Goal: Task Accomplishment & Management: Use online tool/utility

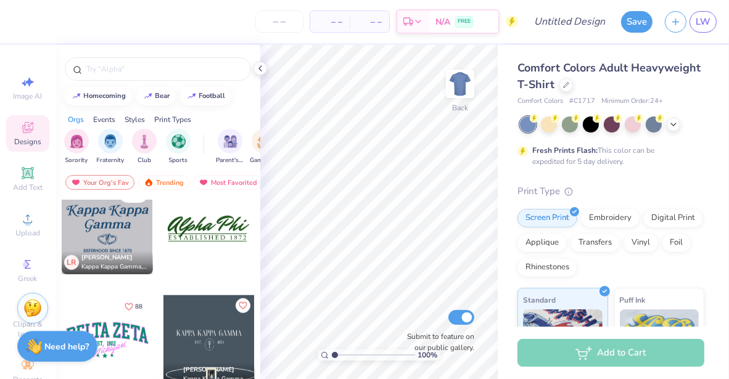
scroll to position [1242, 0]
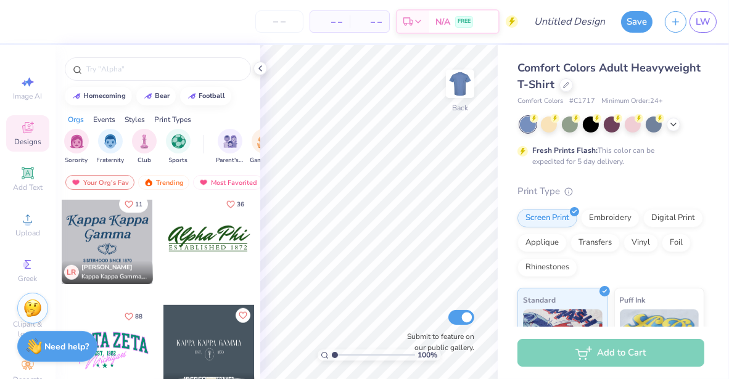
click at [221, 243] on div at bounding box center [208, 238] width 91 height 91
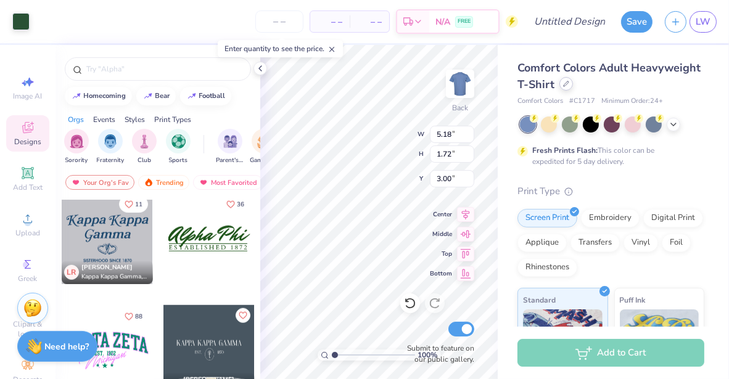
click at [573, 87] on div at bounding box center [566, 84] width 14 height 14
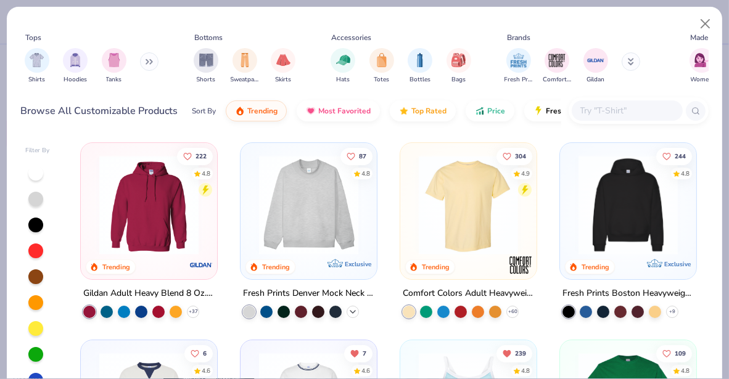
click at [352, 308] on icon at bounding box center [353, 312] width 10 height 10
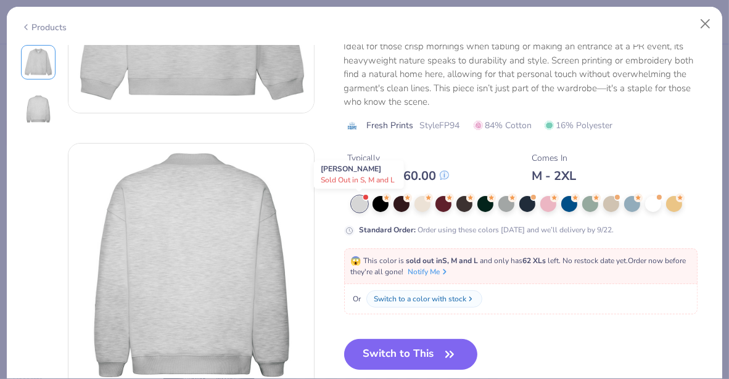
scroll to position [180, 0]
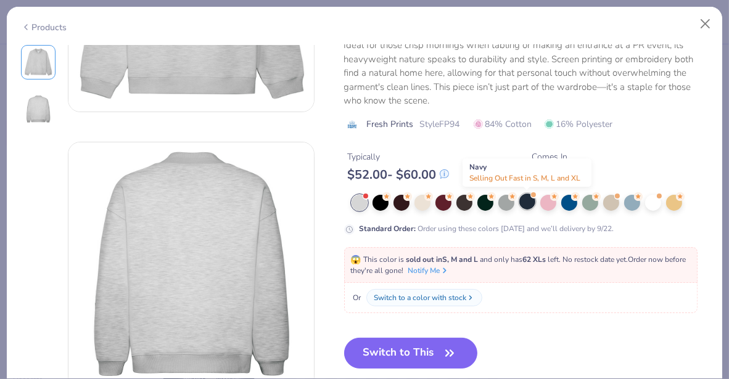
click at [525, 200] on div at bounding box center [527, 202] width 16 height 16
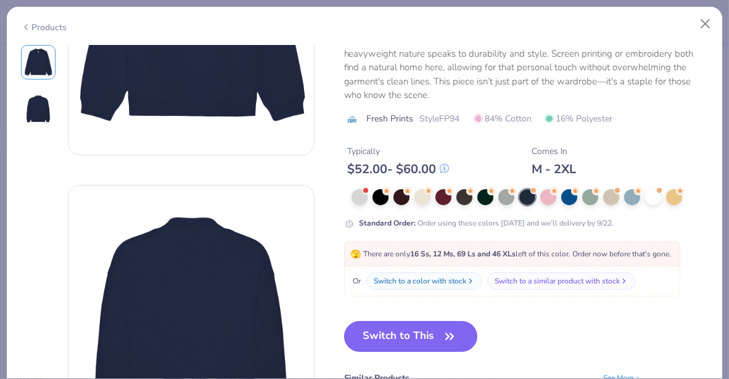
click at [416, 327] on button "Switch to This" at bounding box center [411, 336] width 134 height 31
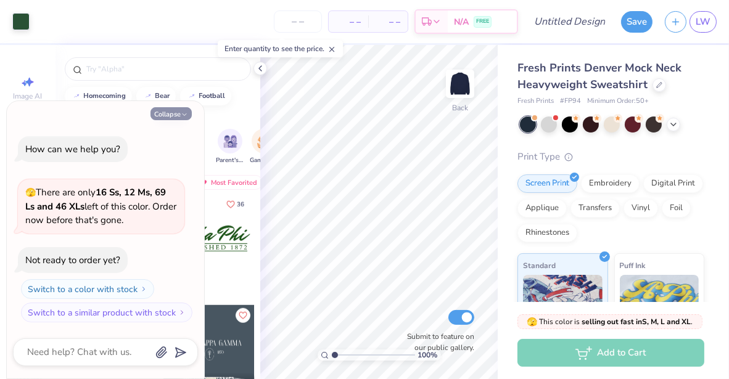
click at [162, 115] on button "Collapse" at bounding box center [171, 113] width 41 height 13
type textarea "x"
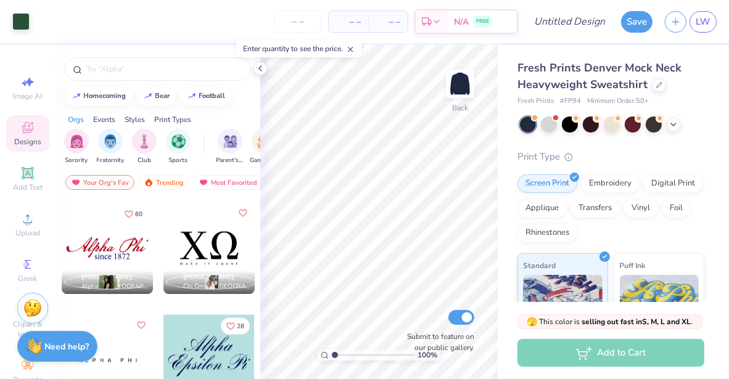
scroll to position [2019, 0]
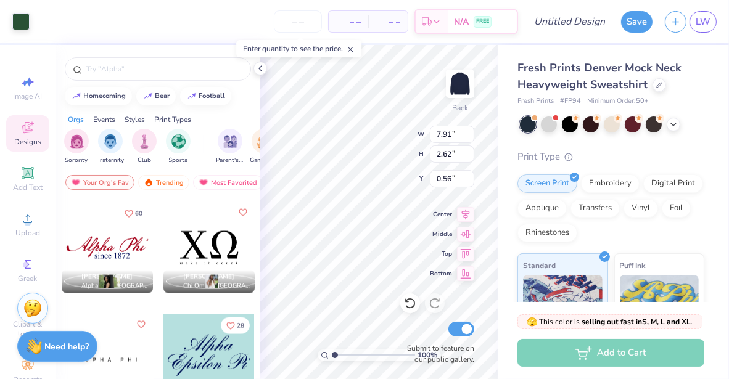
type input "7.91"
type input "2.62"
type input "0.56"
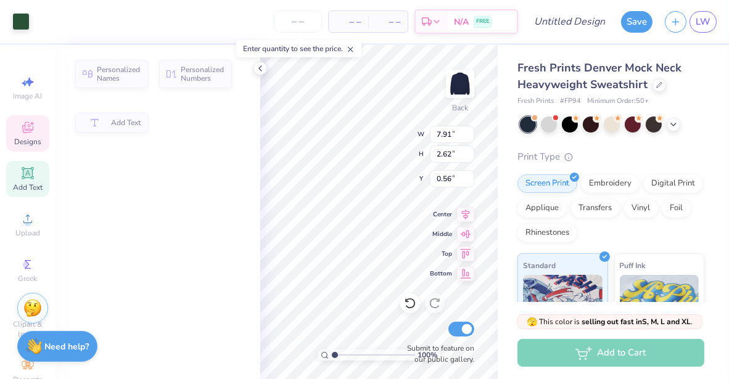
type input "7.67"
type input "1.99"
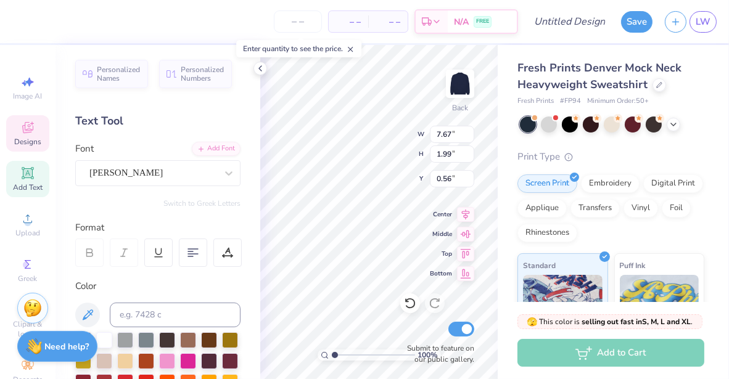
scroll to position [10, 2]
click at [183, 172] on div "Mr Dafoe" at bounding box center [153, 172] width 130 height 19
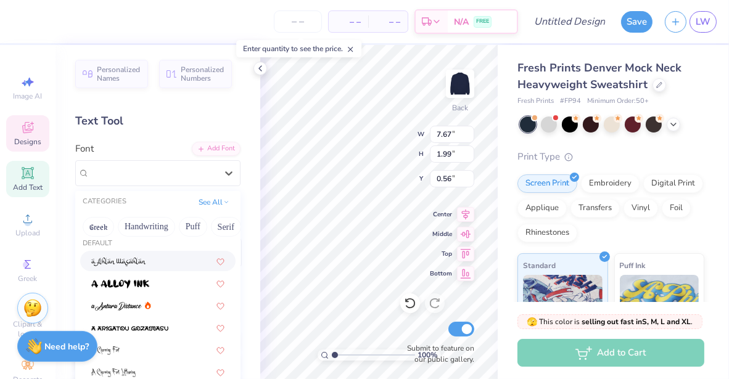
scroll to position [0, 50]
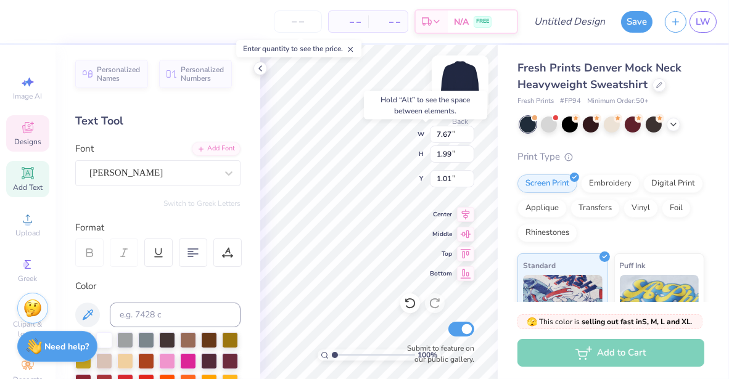
type input "1.01"
type textarea "Kappa Kappa Gamma"
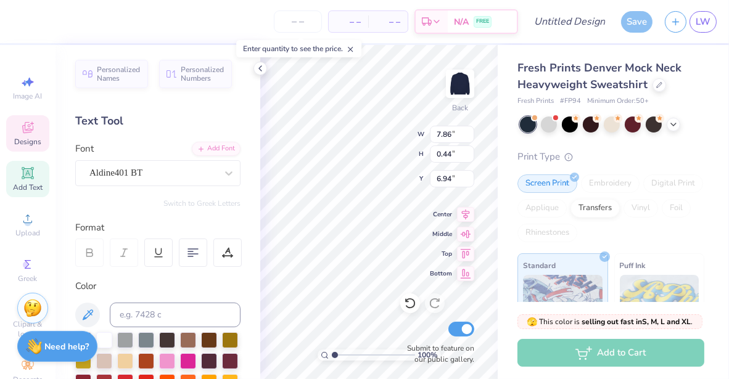
type input "6.94"
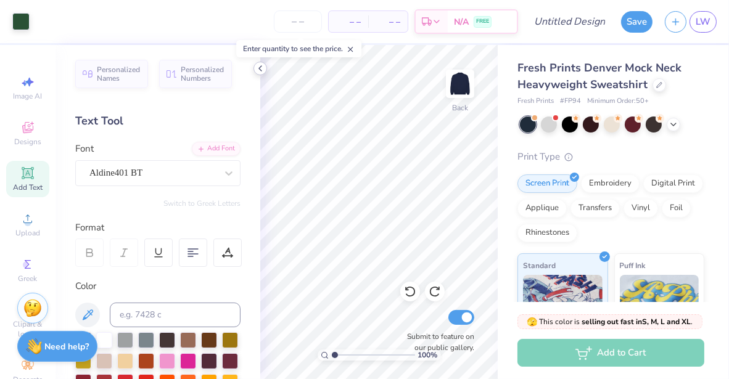
click at [264, 67] on icon at bounding box center [260, 69] width 10 height 10
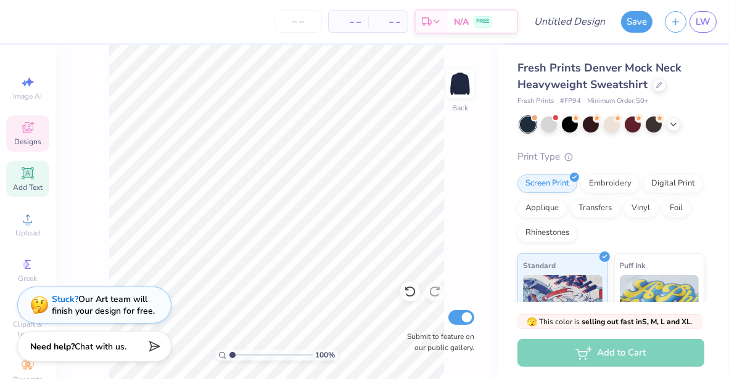
click at [25, 138] on span "Designs" at bounding box center [27, 142] width 27 height 10
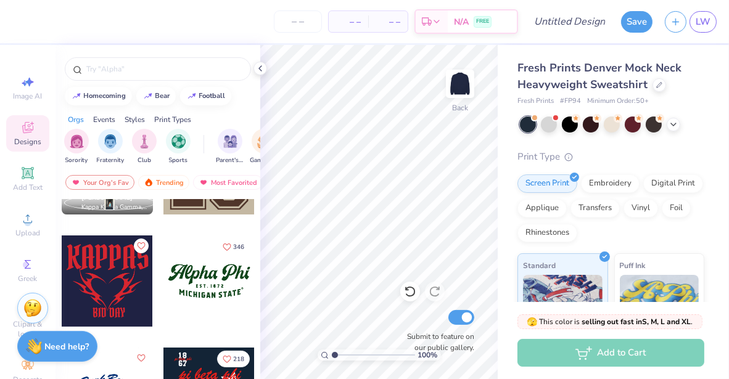
scroll to position [190, 0]
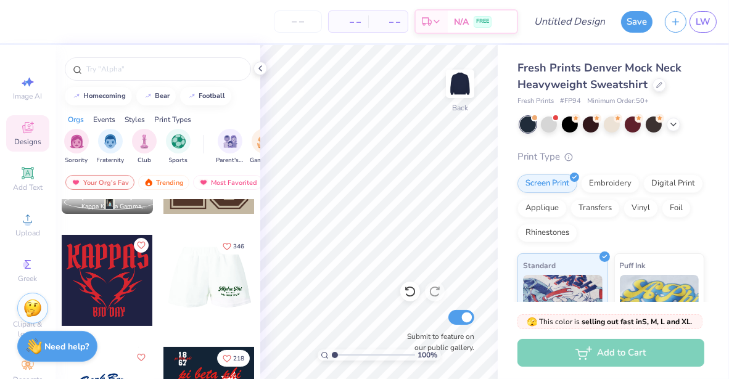
click at [209, 295] on div at bounding box center [209, 280] width 274 height 91
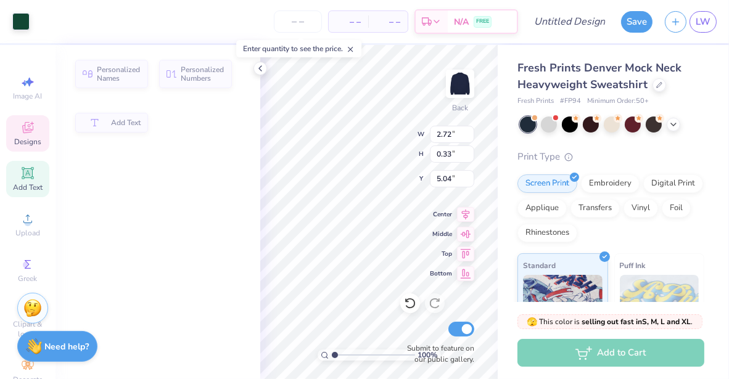
type input "2.72"
type input "0.33"
type input "5.04"
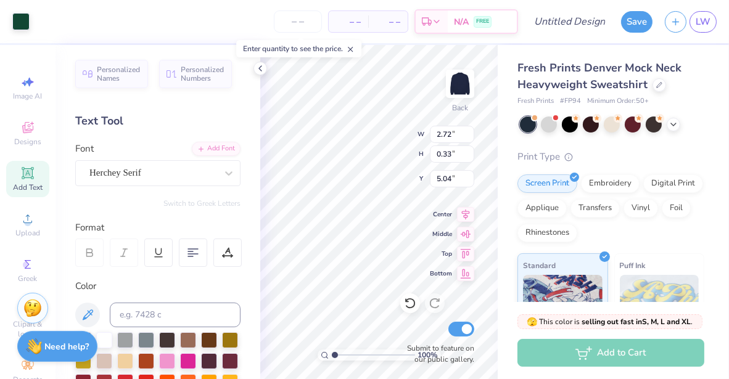
type input "8.00"
type input "3.40"
type input "3.00"
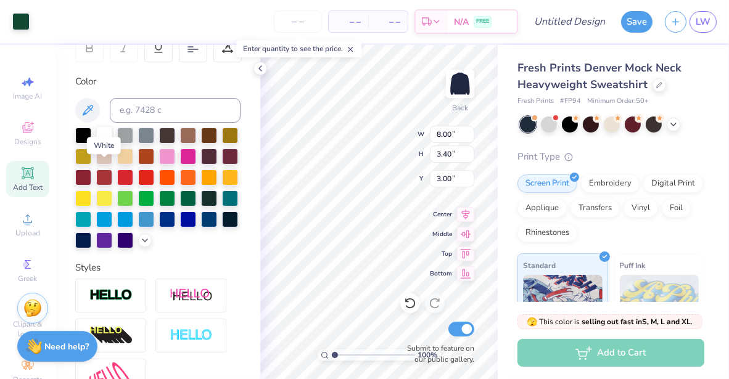
scroll to position [205, 0]
click at [101, 134] on div at bounding box center [104, 134] width 16 height 16
click at [105, 132] on div at bounding box center [104, 134] width 16 height 16
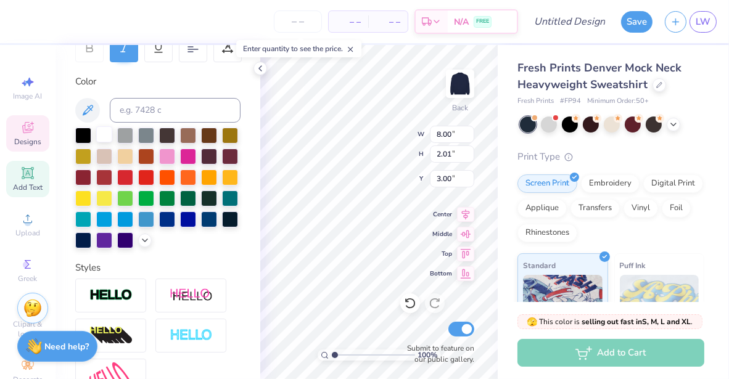
click at [102, 133] on div at bounding box center [104, 134] width 16 height 16
type input "8.15"
type input "2.05"
type input "2.83"
click at [107, 131] on div at bounding box center [104, 134] width 16 height 16
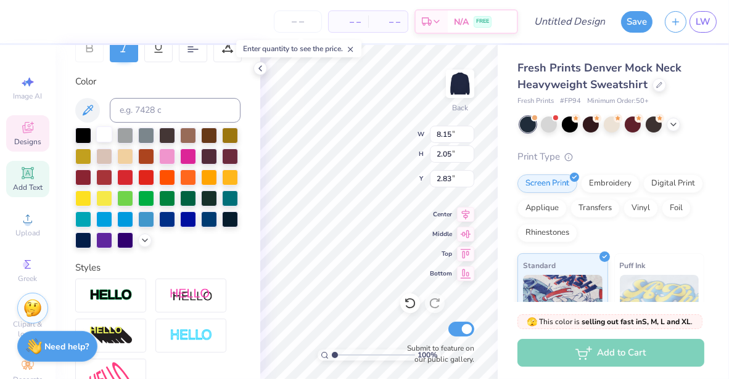
scroll to position [10, 2]
type textarea "Kappa Kappa Gamma"
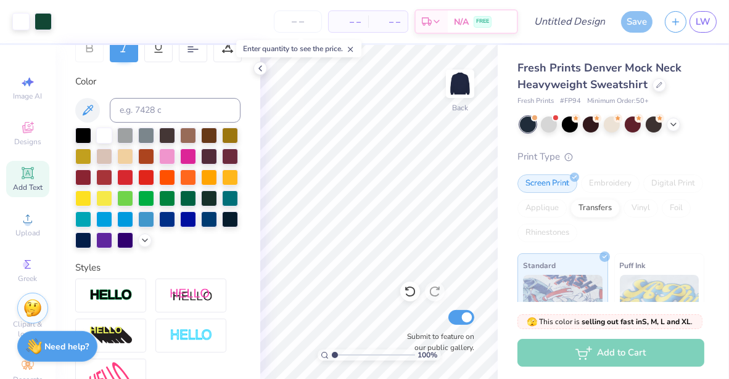
click at [245, 70] on div "Personalized Names Personalized Numbers Text Tool Add Font Font Herchey Switch …" at bounding box center [158, 212] width 205 height 334
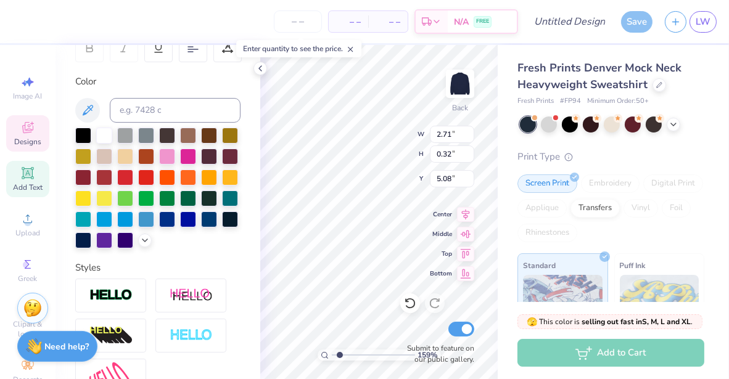
type input "1.58704312742395"
type input "6.11"
type input "0.91"
type input "5.49"
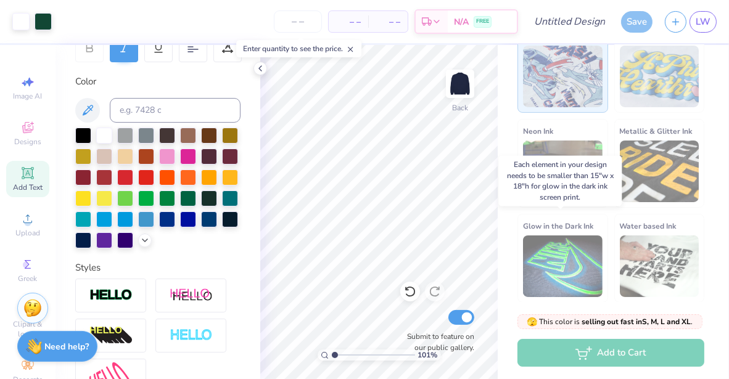
scroll to position [0, 0]
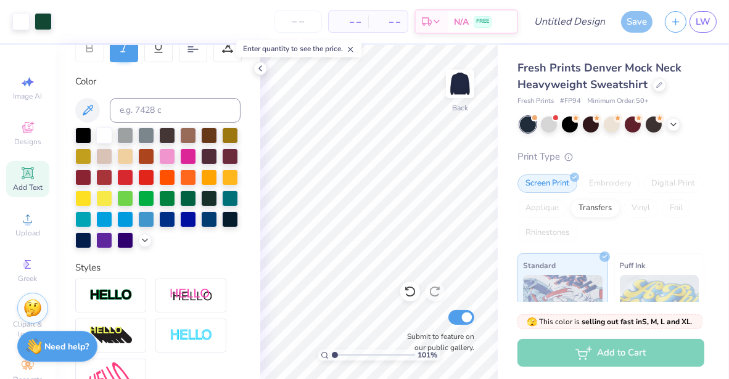
click at [637, 22] on div "Save" at bounding box center [636, 22] width 31 height 22
click at [556, 21] on input "Design Title" at bounding box center [585, 21] width 60 height 25
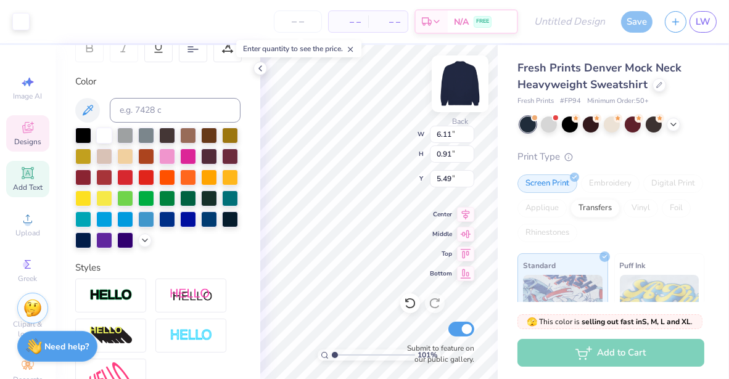
scroll to position [10, 1]
click at [262, 67] on icon at bounding box center [260, 69] width 10 height 10
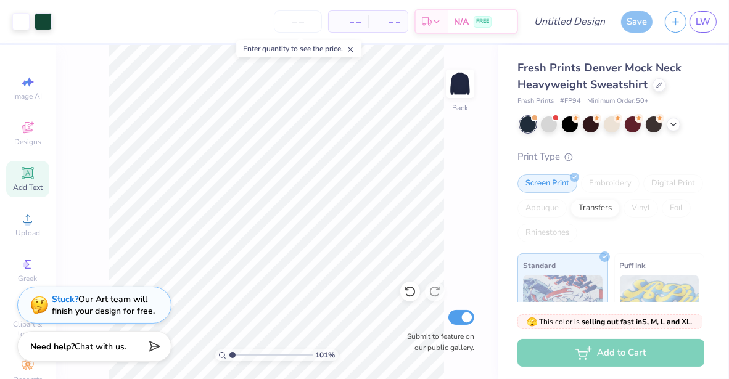
scroll to position [0, 0]
click at [22, 139] on span "Designs" at bounding box center [27, 142] width 27 height 10
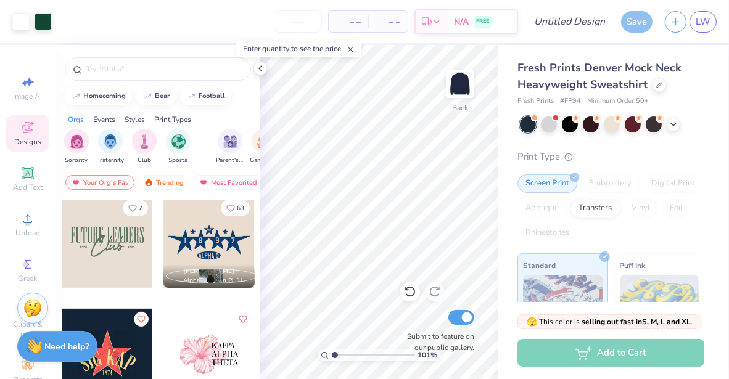
scroll to position [566, 0]
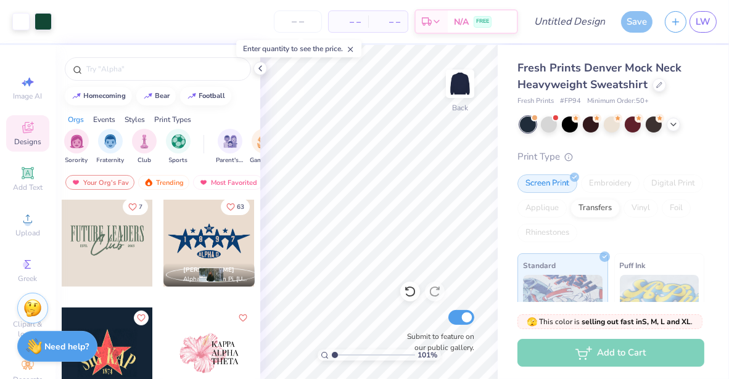
click at [103, 239] on div at bounding box center [107, 241] width 91 height 91
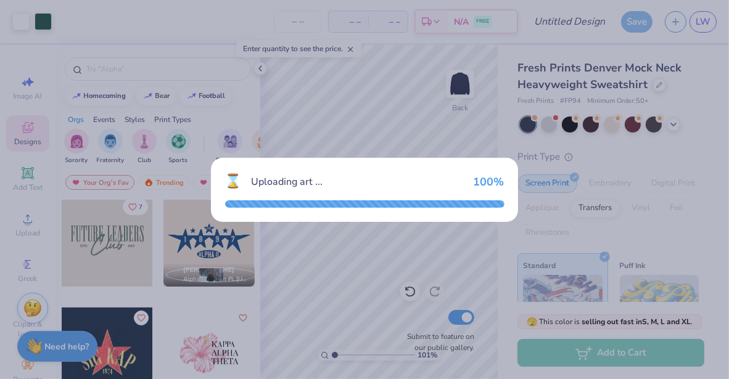
click at [441, 131] on div "⌛ Uploading art ... 100 %" at bounding box center [364, 189] width 729 height 379
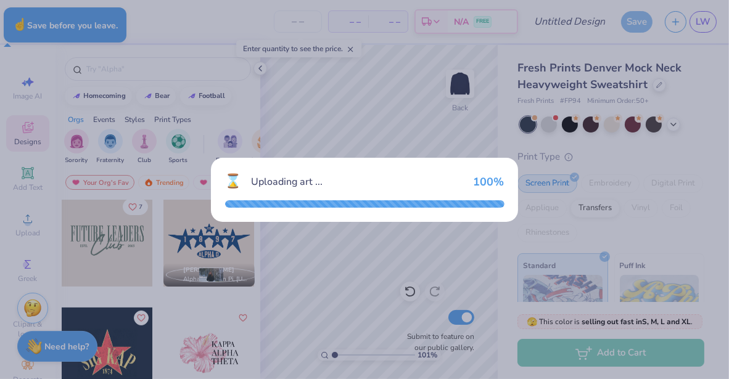
type input "1.00658610243619"
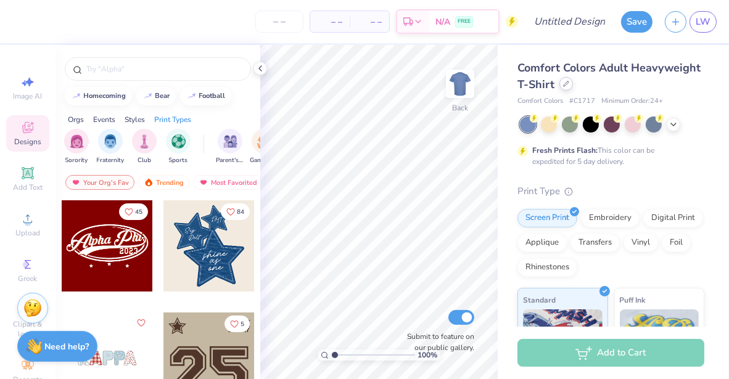
click at [569, 86] on icon at bounding box center [566, 84] width 6 height 6
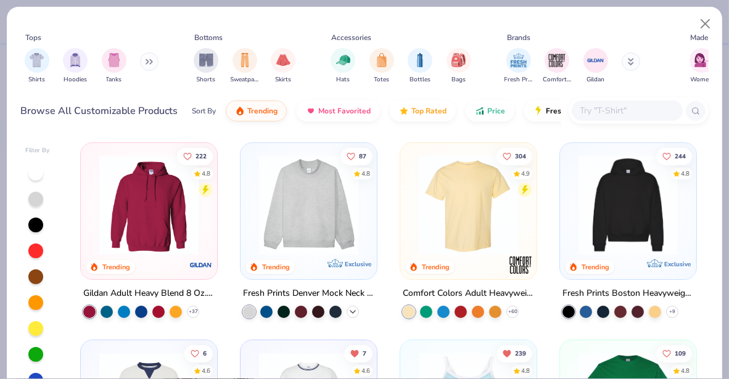
click at [350, 311] on polyline at bounding box center [352, 312] width 5 height 2
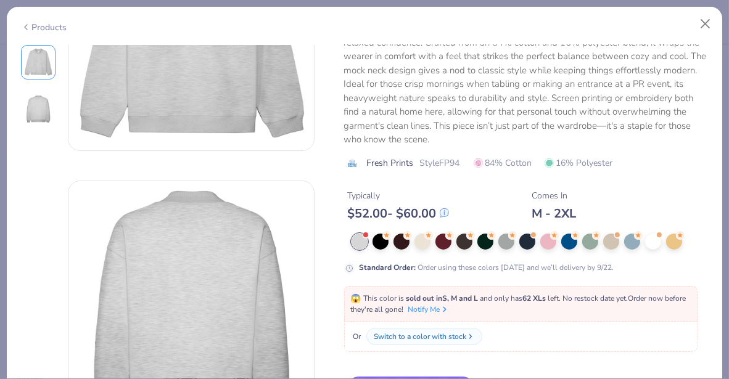
scroll to position [145, 0]
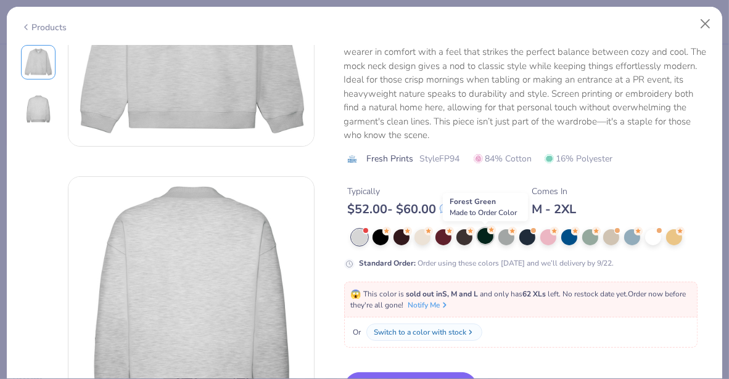
click at [482, 240] on div at bounding box center [485, 236] width 16 height 16
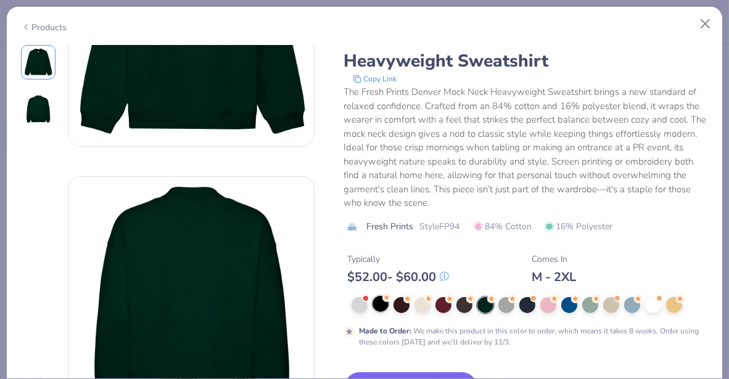
click at [382, 306] on div at bounding box center [381, 304] width 16 height 16
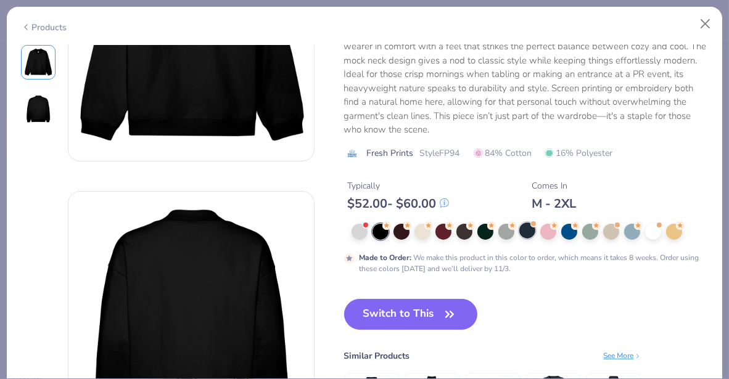
click at [526, 233] on div at bounding box center [527, 231] width 16 height 16
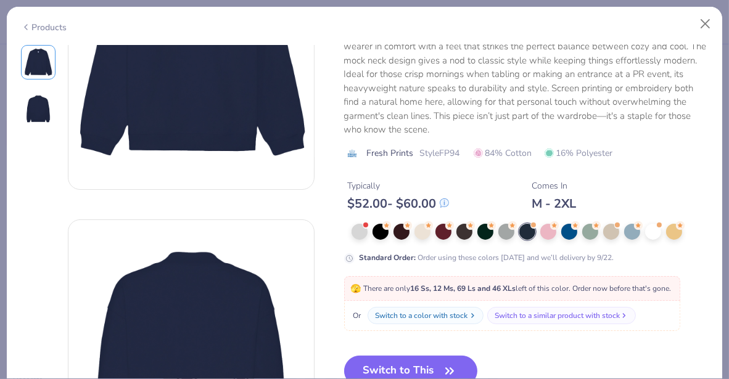
scroll to position [239, 0]
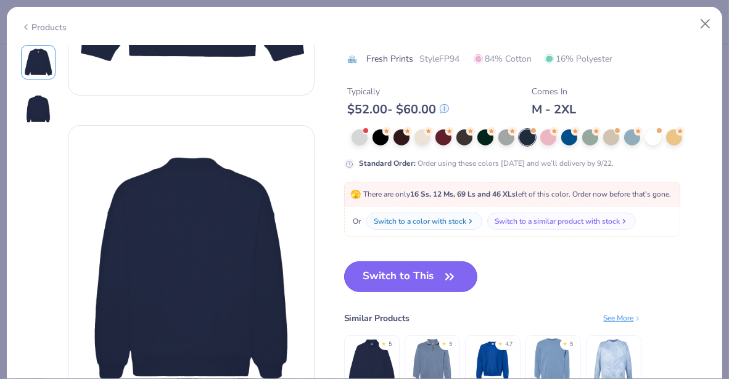
click at [403, 270] on button "Switch to This" at bounding box center [411, 277] width 134 height 31
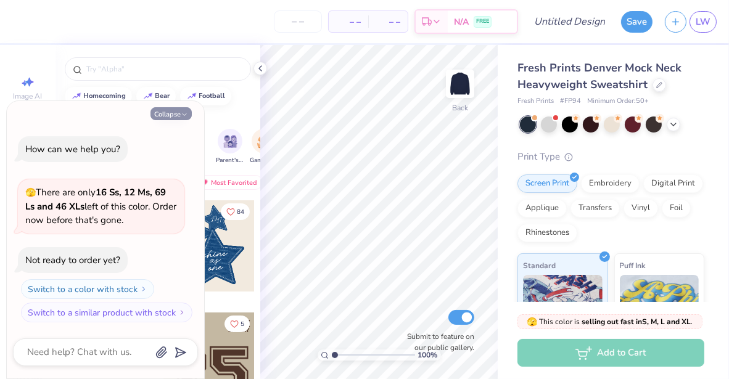
click at [175, 112] on button "Collapse" at bounding box center [171, 113] width 41 height 13
type textarea "x"
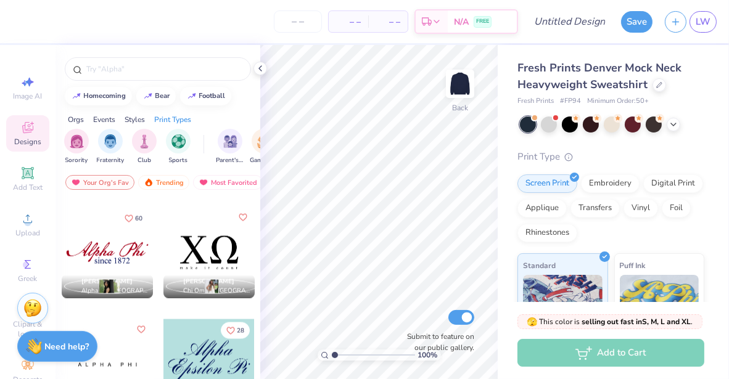
scroll to position [2019, 0]
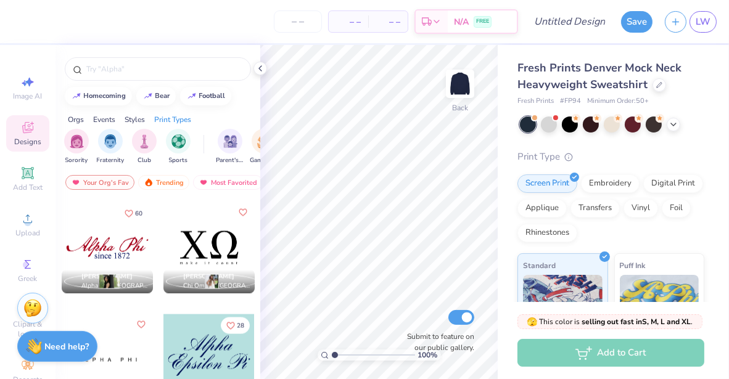
click at [110, 241] on div at bounding box center [107, 247] width 91 height 91
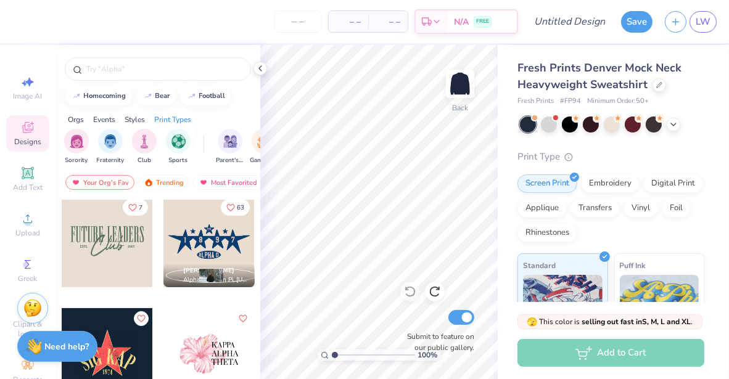
scroll to position [554, 0]
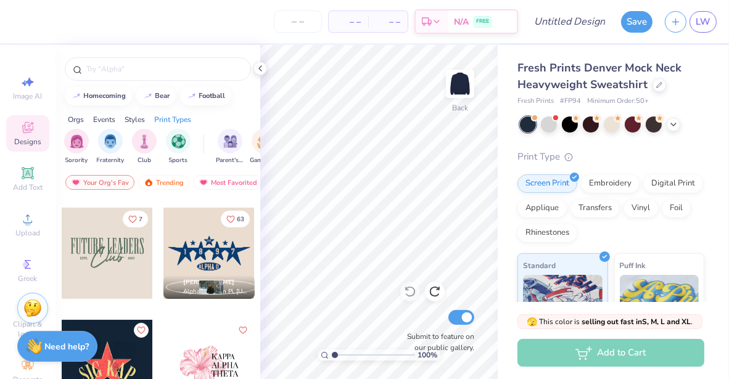
click at [92, 257] on div at bounding box center [107, 253] width 91 height 91
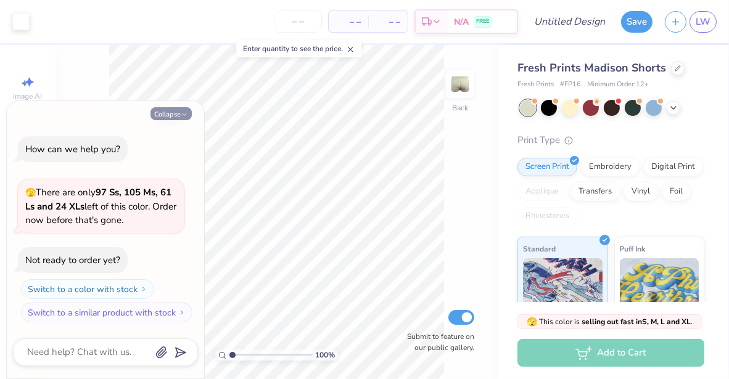
click at [184, 113] on icon "button" at bounding box center [184, 114] width 7 height 7
type textarea "x"
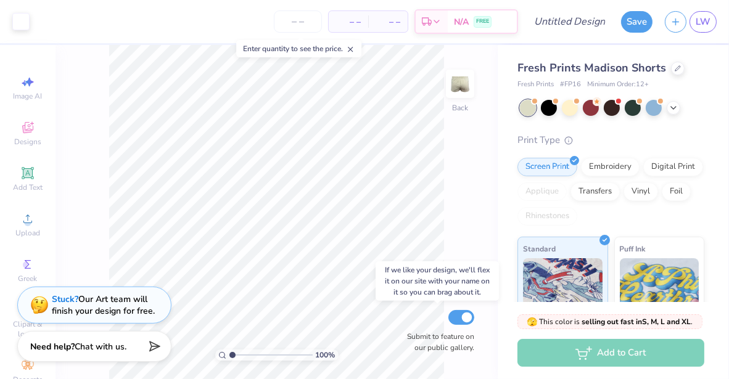
click at [402, 308] on div "Submit to feature on our public gallery." at bounding box center [437, 331] width 74 height 46
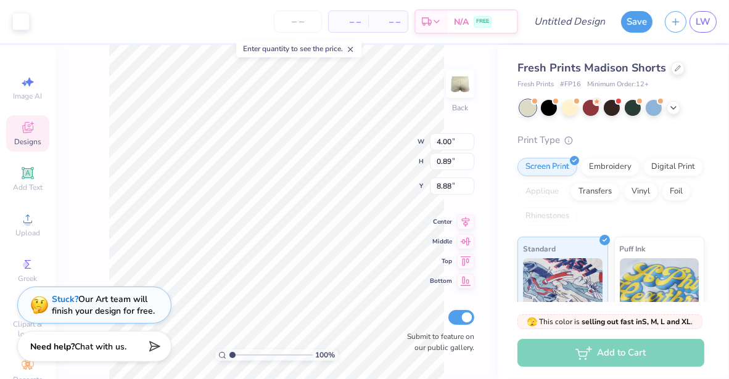
click at [86, 146] on div "100 % Back W 4.00 4.00 " H 0.89 0.89 " Y 8.88 8.88 " Center Middle Top Bottom S…" at bounding box center [277, 212] width 442 height 334
click at [27, 130] on icon at bounding box center [27, 127] width 11 height 11
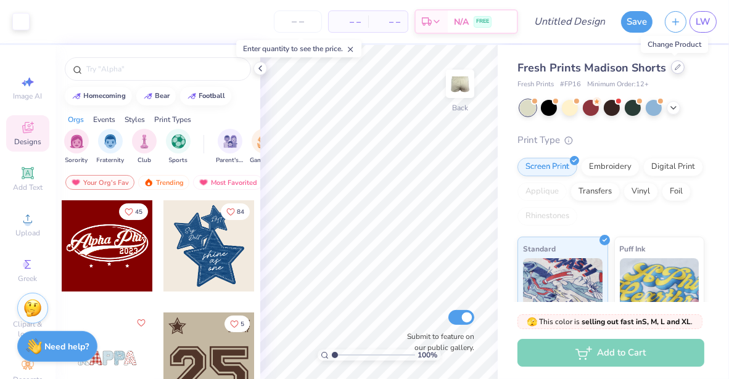
click at [677, 68] on icon at bounding box center [678, 67] width 6 height 6
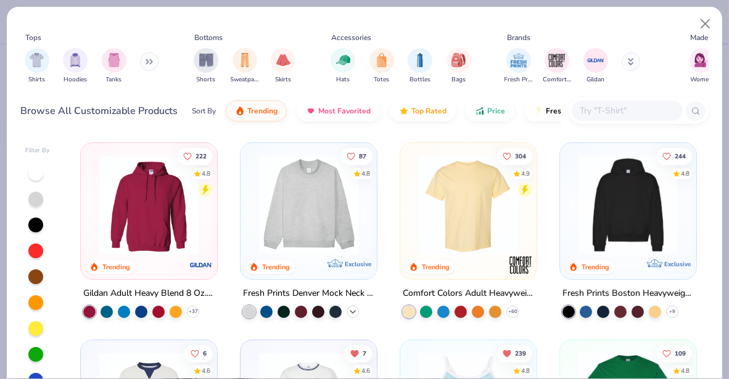
click at [352, 306] on div "+ 10" at bounding box center [353, 312] width 12 height 12
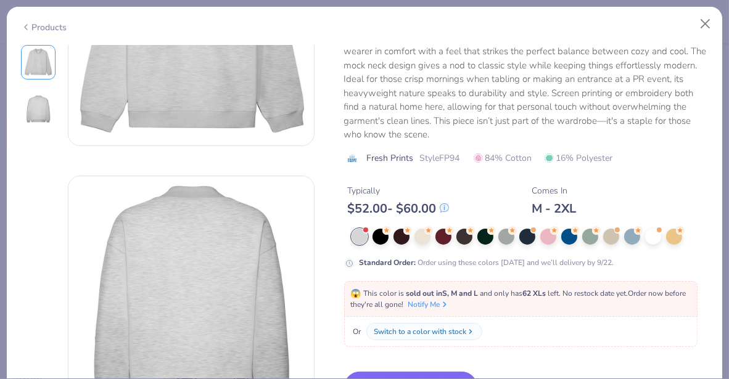
scroll to position [147, 0]
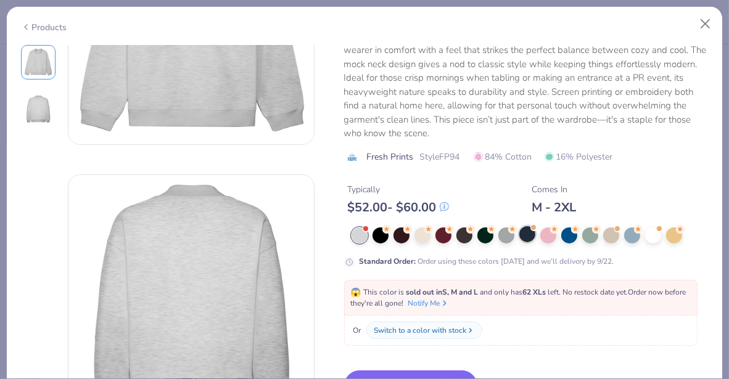
click at [525, 239] on div at bounding box center [527, 234] width 16 height 16
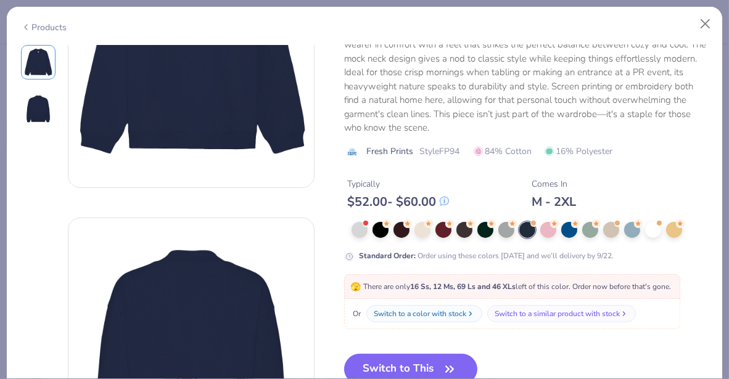
scroll to position [262, 0]
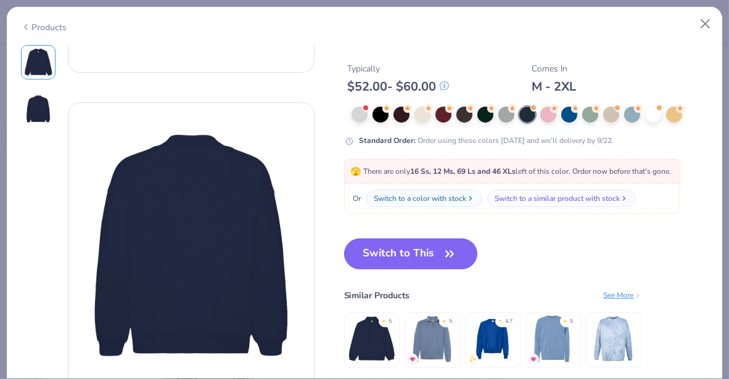
click at [392, 258] on button "Switch to This" at bounding box center [411, 254] width 134 height 31
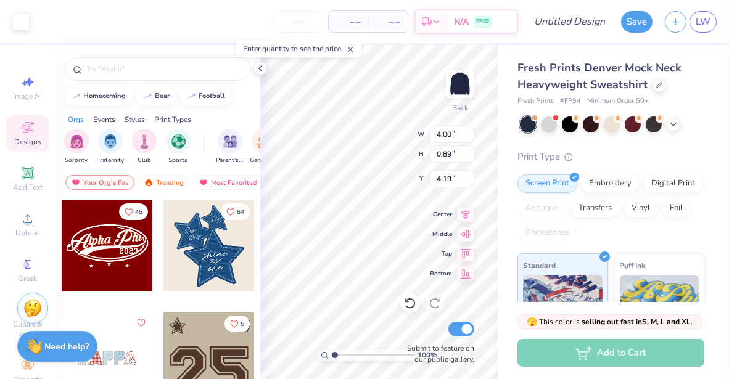
type input "2.56"
type input "6.16"
type input "1.37"
type input "2.32"
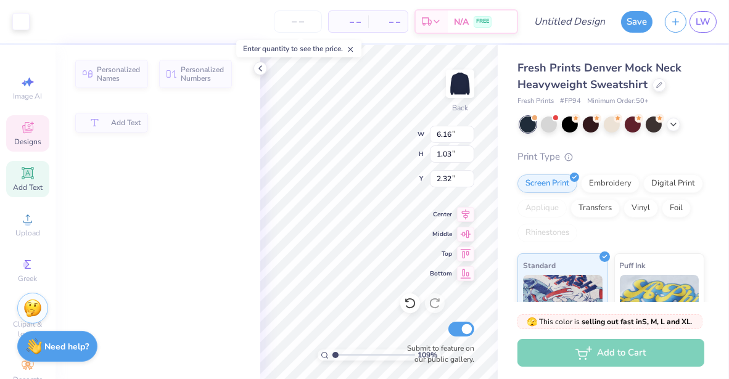
type input "1.08724920871219"
type input "1.03"
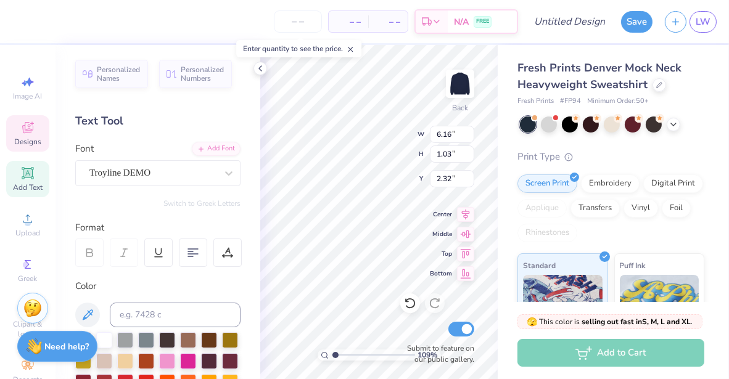
type input "1.08724920871219"
type input "1.37"
type input "1.6175419681393"
type textarea "K"
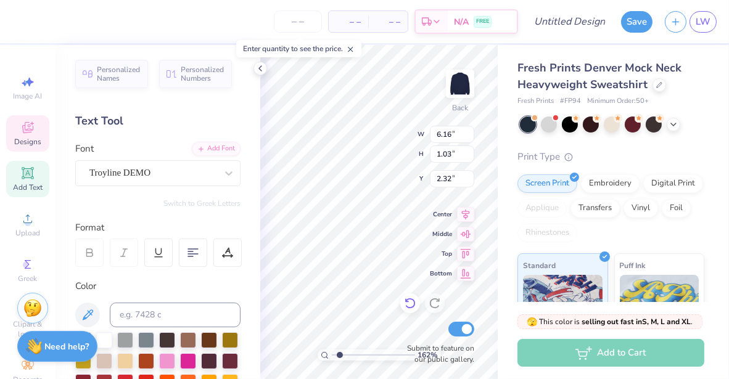
type input "1.6175419681393"
type textarea "Kap"
type input "1.6175419681393"
type textarea "Kappa"
type input "1.6175419681393"
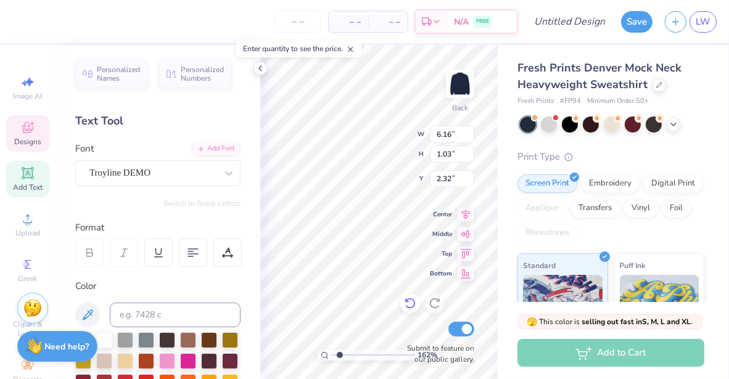
type textarea "Kappa"
type input "1.6175419681393"
type textarea "Kappa K"
type input "1.6175419681393"
type textarea "Kappa Kap"
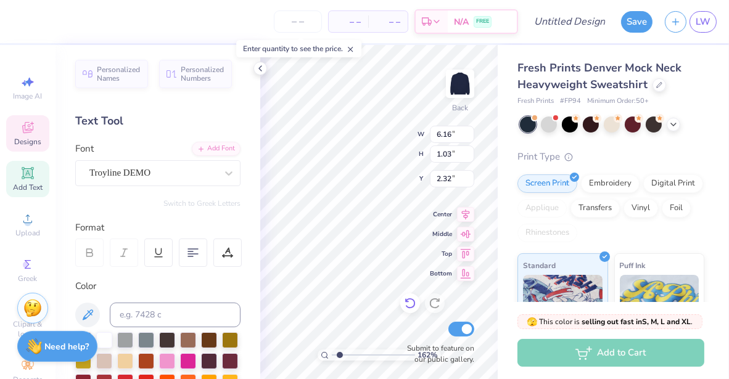
type input "1.6175419681393"
type textarea "Kappa Kappa"
type input "1.6175419681393"
type textarea "Kappa Kappa"
type input "1.6175419681393"
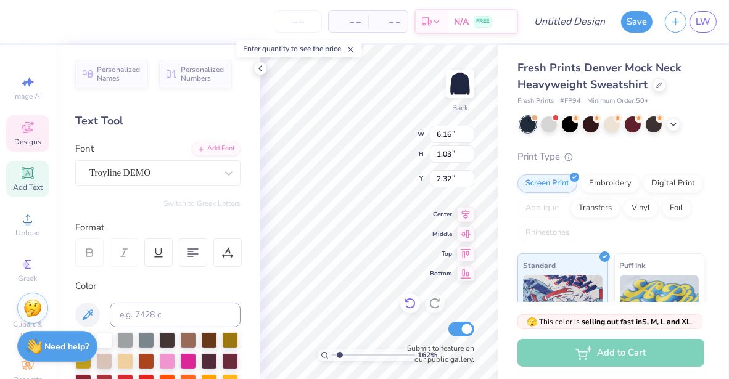
type textarea "Kappa Kappa G"
type input "1.6175419681393"
type textarea "Kappa Kappa Gam"
type input "1.6175419681393"
type textarea "Kappa Kappa Gamma"
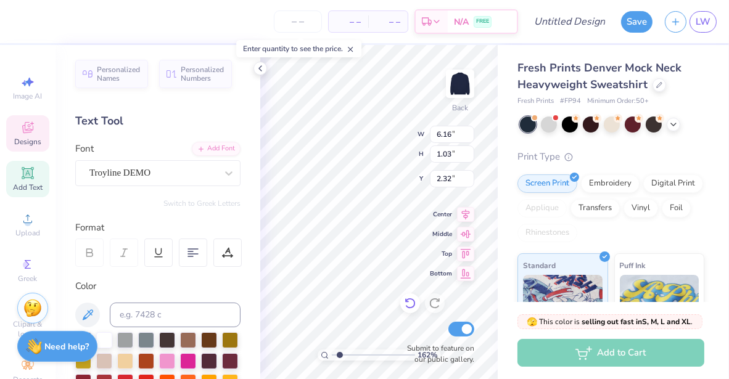
scroll to position [10, 6]
type input "1.6175419681393"
type textarea "Kappa Kappa Gamma"
click at [171, 177] on div "Troyline DEMO" at bounding box center [153, 172] width 130 height 19
type input "1.6175419681393"
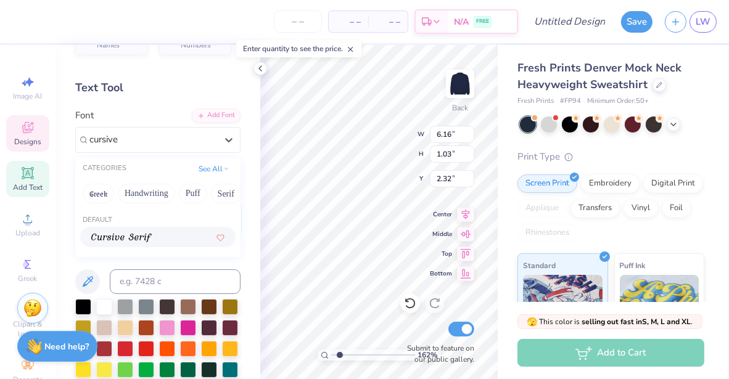
scroll to position [0, 0]
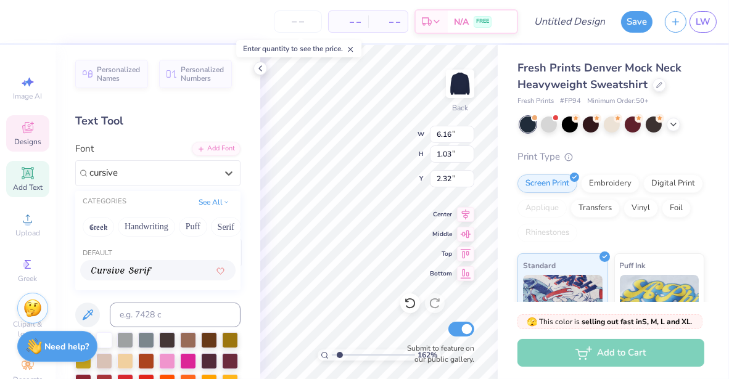
type input "cursive"
type input "1.6175419681393"
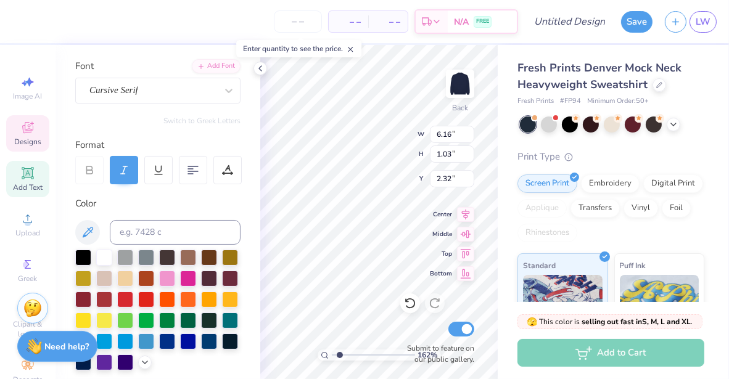
scroll to position [104, 0]
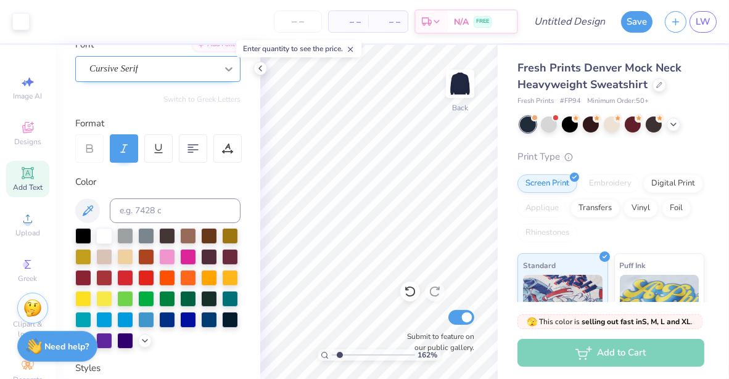
click at [223, 70] on icon at bounding box center [229, 69] width 12 height 12
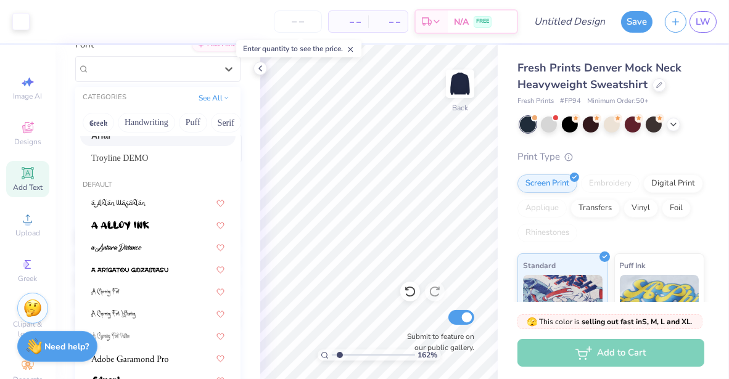
scroll to position [35, 0]
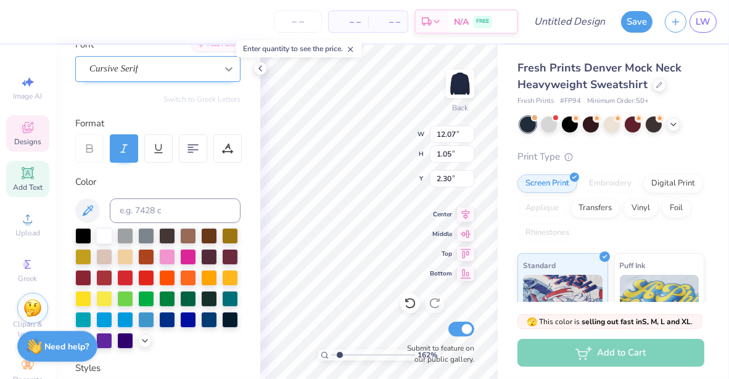
click at [223, 70] on icon at bounding box center [229, 69] width 12 height 12
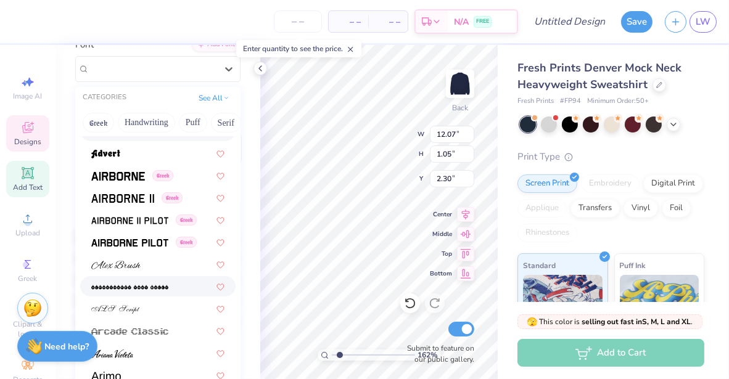
scroll to position [270, 0]
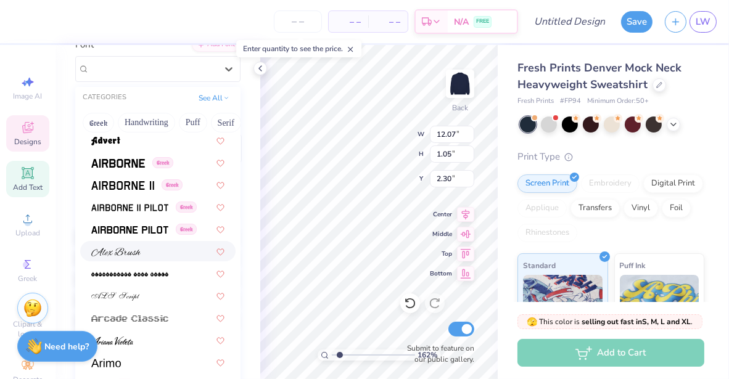
click at [127, 256] on span at bounding box center [115, 251] width 49 height 13
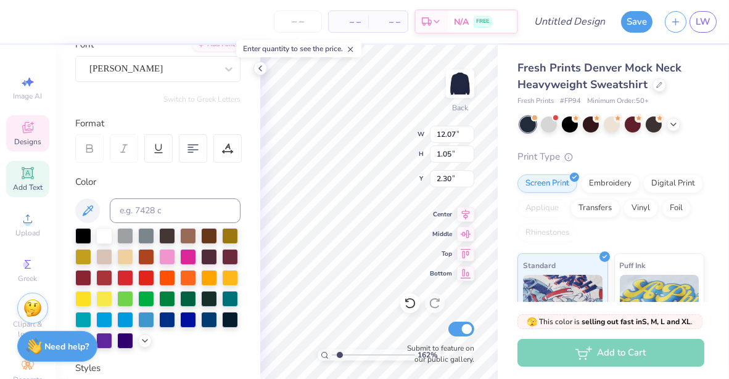
type input "1.6175419681393"
type input "9.30"
type input "1.04"
type input "2.31"
click at [144, 80] on div "Alex Brush" at bounding box center [157, 69] width 165 height 26
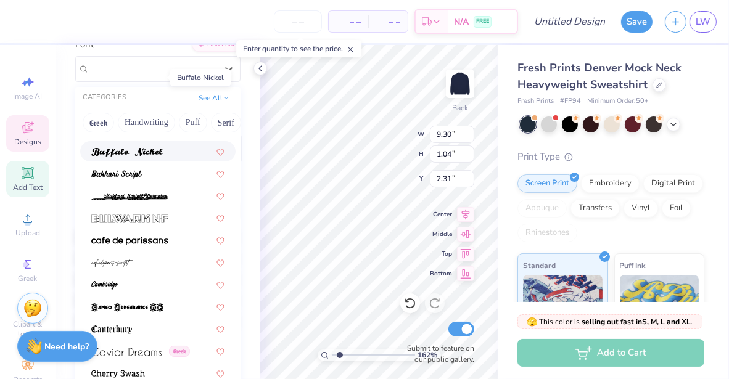
scroll to position [1306, 0]
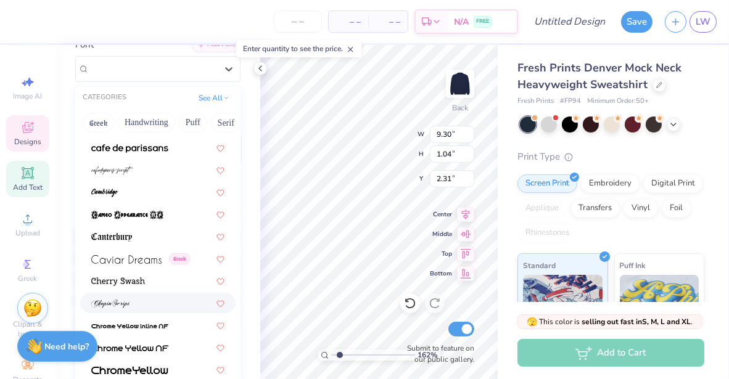
click at [138, 302] on div at bounding box center [157, 303] width 133 height 13
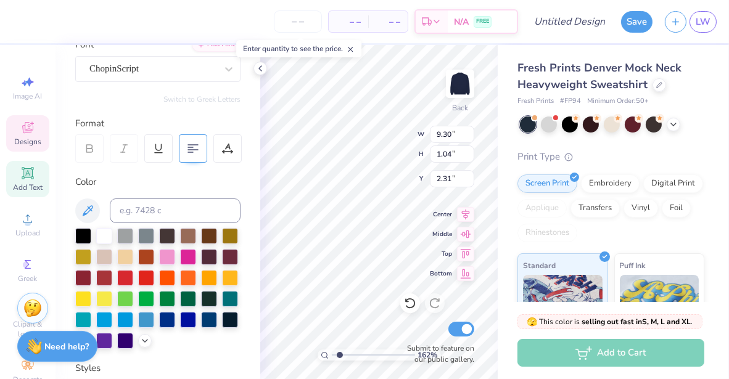
type input "1.6175419681393"
type input "9.64"
type input "1.24"
type input "2.21"
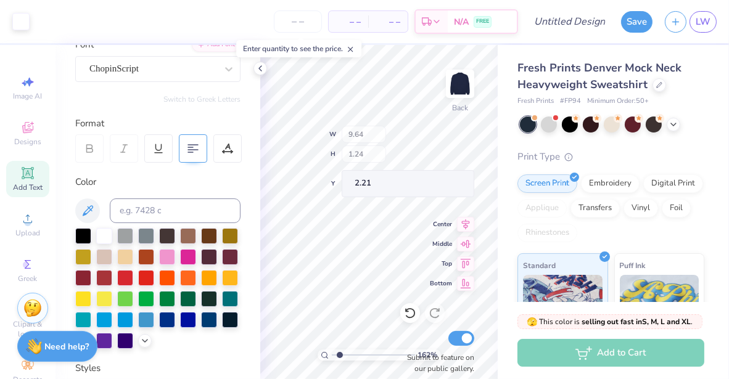
type input "1.6175419681393"
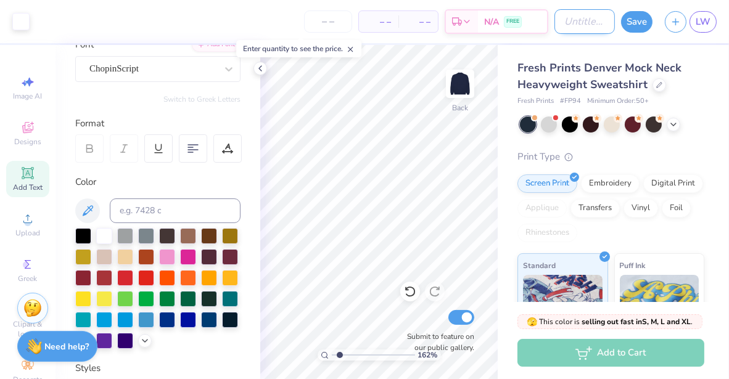
click at [570, 17] on input "Design Title" at bounding box center [585, 21] width 60 height 25
type input "s"
type input "1.6175419681393"
type input "si"
type input "1.6175419681393"
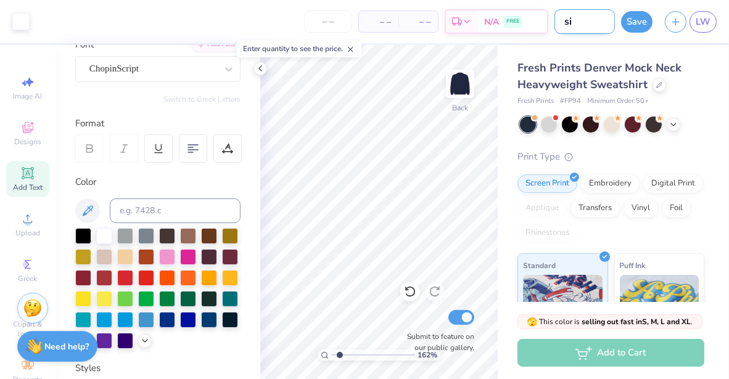
type input "sim"
type input "1.6175419681393"
type input "simp"
type input "1.6175419681393"
type input "simpl"
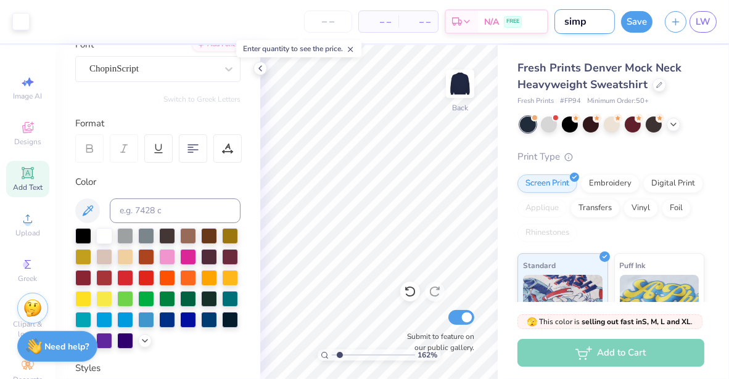
type input "1.6175419681393"
type input "simple"
type input "1.6175419681393"
type input "simple"
type input "1.6175419681393"
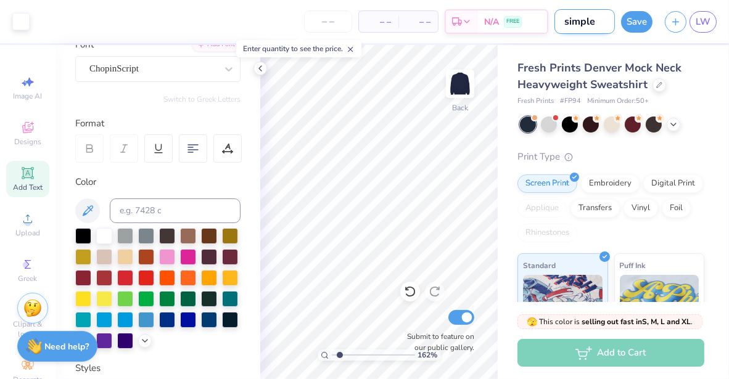
type input "simple m"
type input "1.6175419681393"
type input "simple mo"
type input "1.6175419681393"
type input "simple moc"
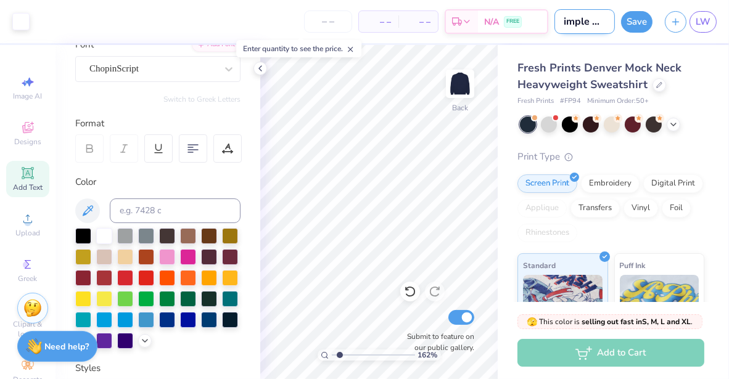
type input "1.6175419681393"
type input "simple mock"
type input "1.6175419681393"
type input "simple mockn"
type input "1.6175419681393"
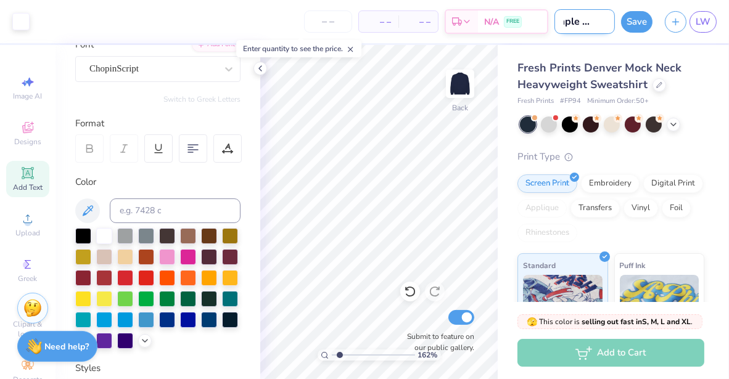
type input "simple mockne"
type input "1.6175419681393"
type input "simple mocknec"
type input "1.6175419681393"
type input "simple mockneck"
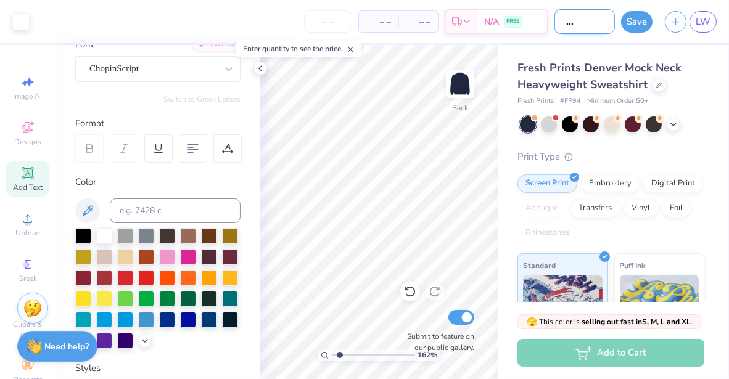
type input "1.6175419681393"
type input "simple mockneck"
click at [634, 19] on button "Save" at bounding box center [636, 20] width 31 height 22
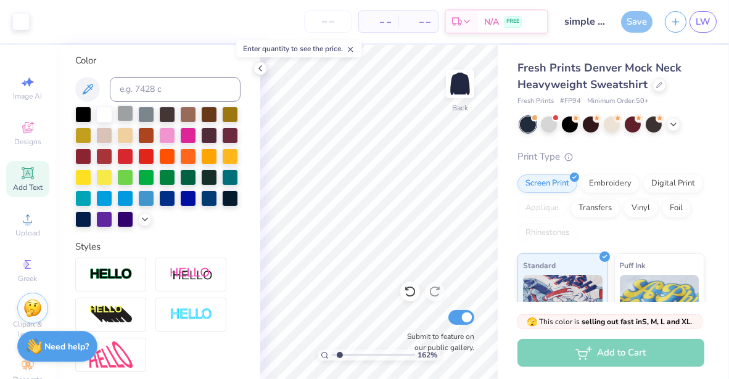
scroll to position [358, 0]
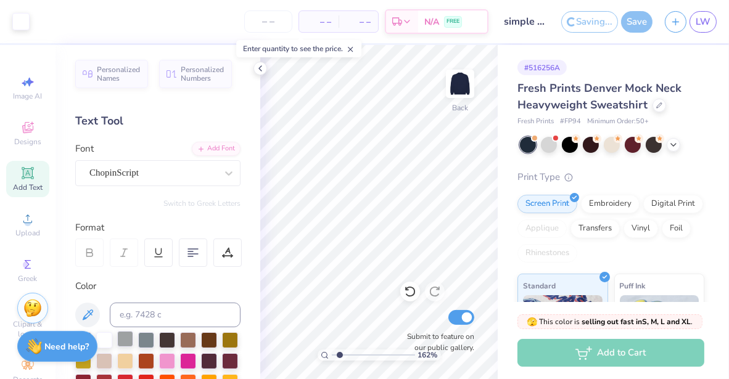
type input "1.6175419681393"
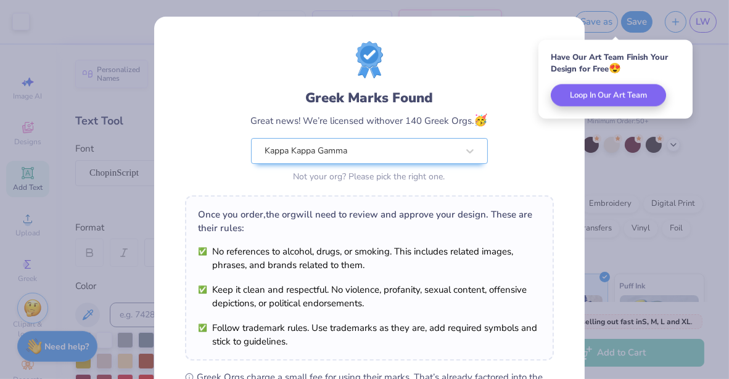
click at [624, 183] on div "Greek Marks Found Great news! We’re licensed with over 140 Greek Orgs. 🥳 Kappa …" at bounding box center [364, 189] width 729 height 379
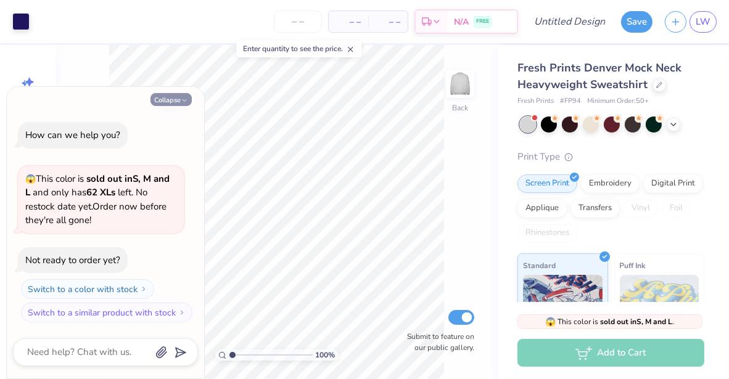
click at [174, 104] on button "Collapse" at bounding box center [171, 99] width 41 height 13
type textarea "x"
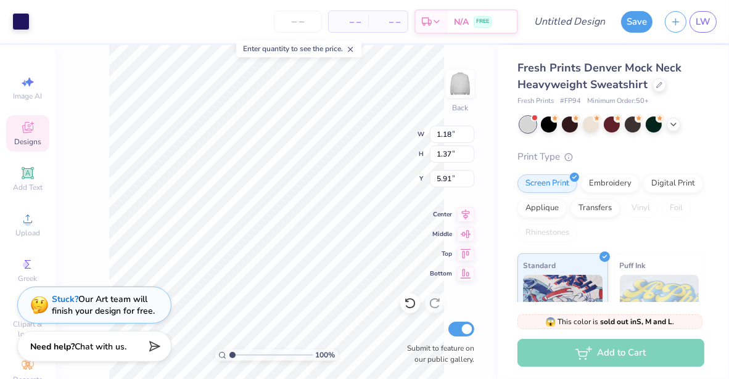
type input "12.00"
type input "3.40"
type input "2.50"
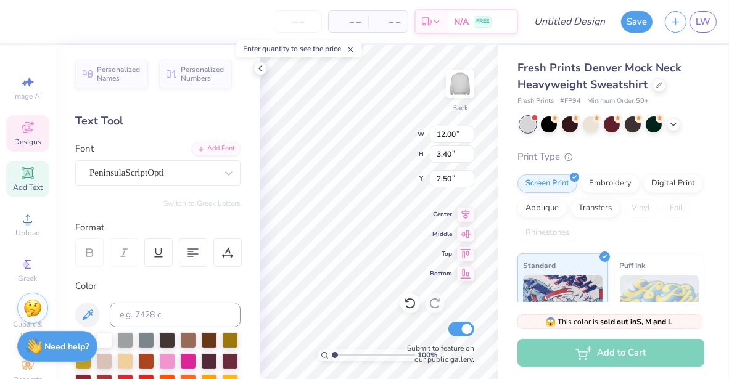
scroll to position [10, 6]
type textarea "Kappa Kappa Gamma"
type input "1.18"
type input "1.37"
type input "5.91"
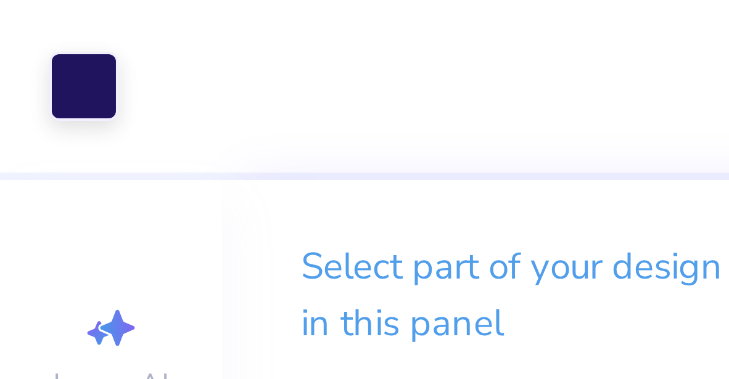
type input "1"
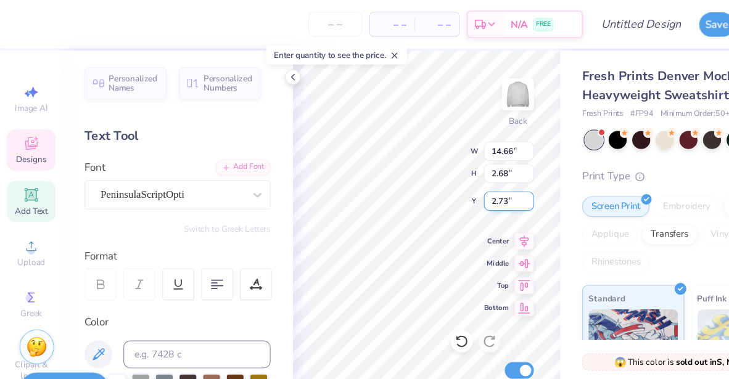
type input "14.66"
type input "2.68"
type input "2.73"
click at [196, 170] on div "PeninsulaScriptOpti" at bounding box center [153, 172] width 130 height 19
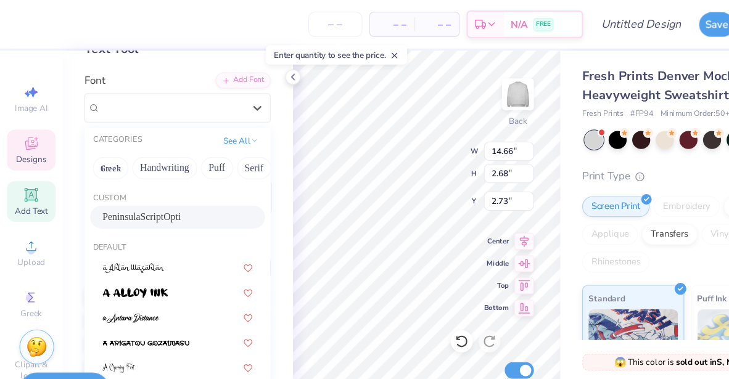
scroll to position [76, 0]
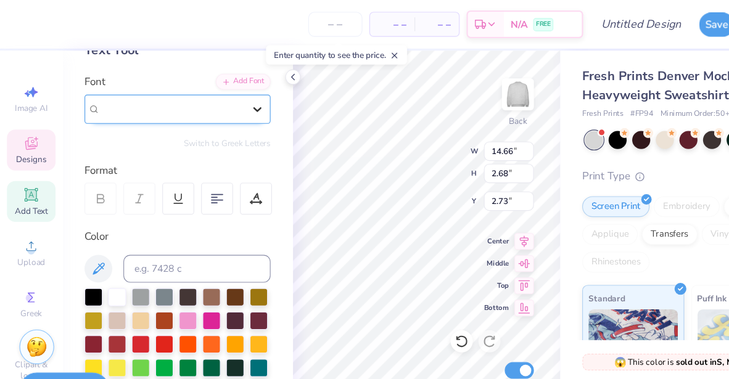
click at [218, 102] on div at bounding box center [229, 97] width 22 height 22
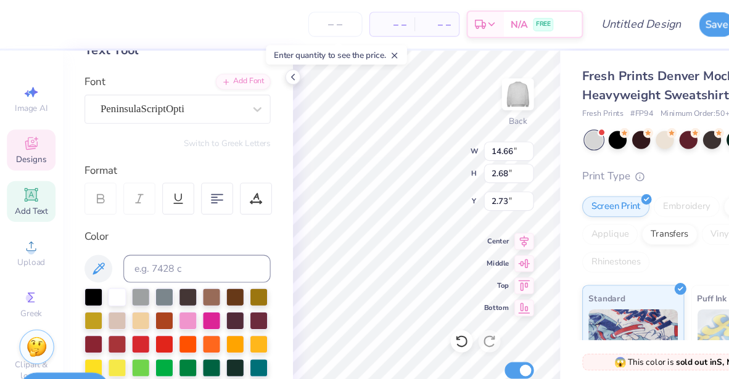
click at [673, 126] on icon at bounding box center [674, 123] width 10 height 10
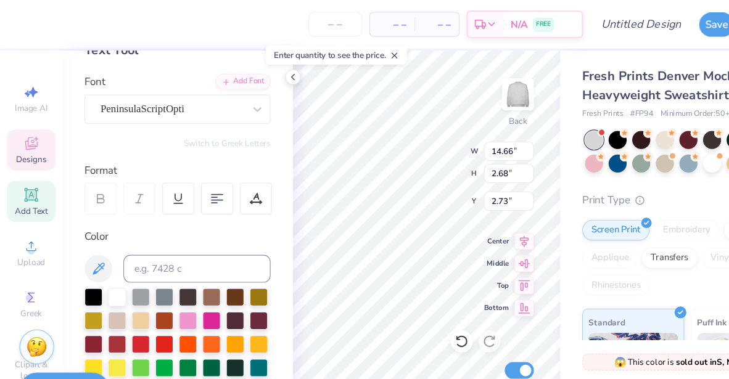
click at [688, 131] on div at bounding box center [696, 123] width 16 height 16
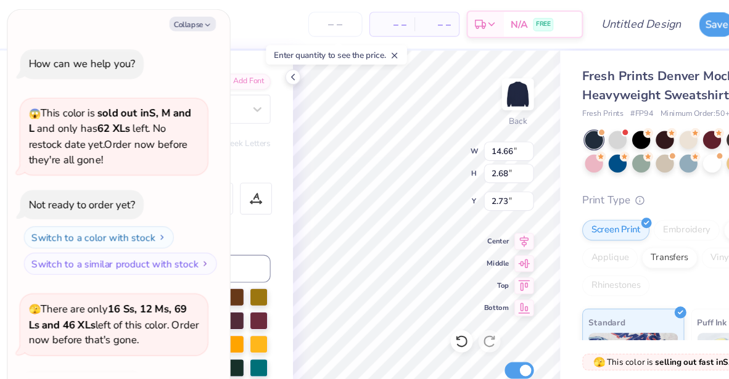
scroll to position [81, 0]
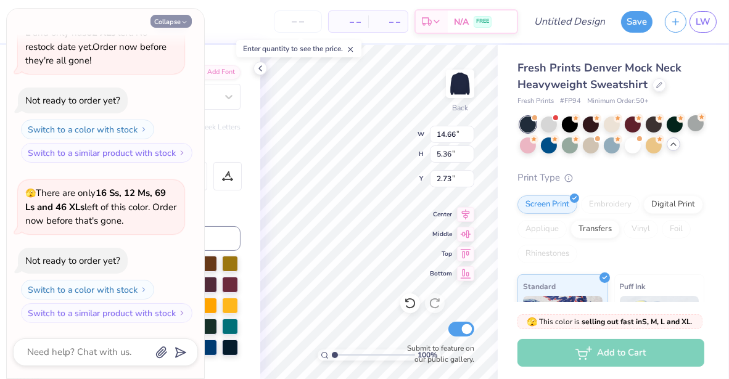
click at [181, 17] on button "Collapse" at bounding box center [171, 21] width 41 height 13
type textarea "x"
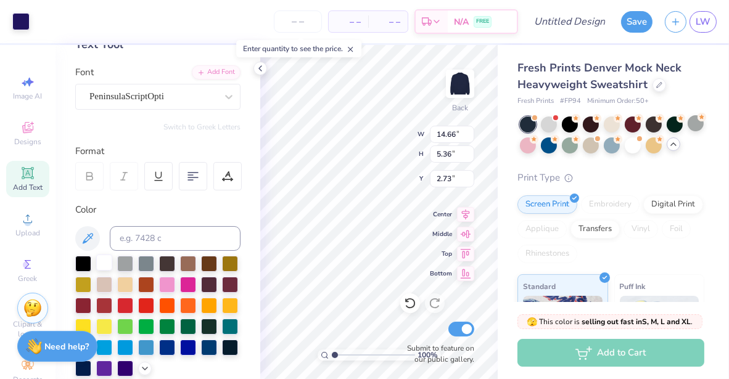
click at [102, 266] on div at bounding box center [104, 263] width 16 height 16
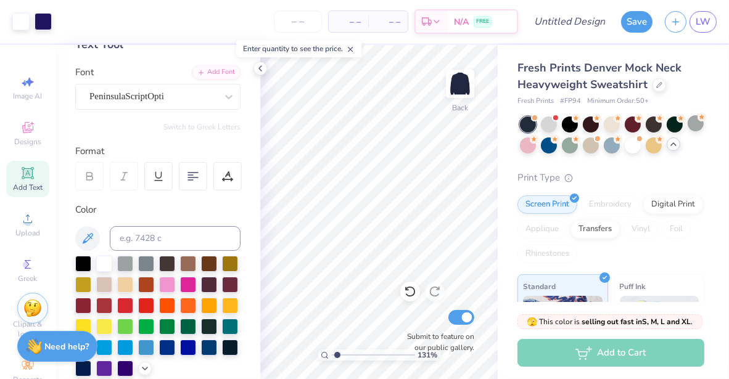
type input "1.31451768675828"
